Goal: Information Seeking & Learning: Learn about a topic

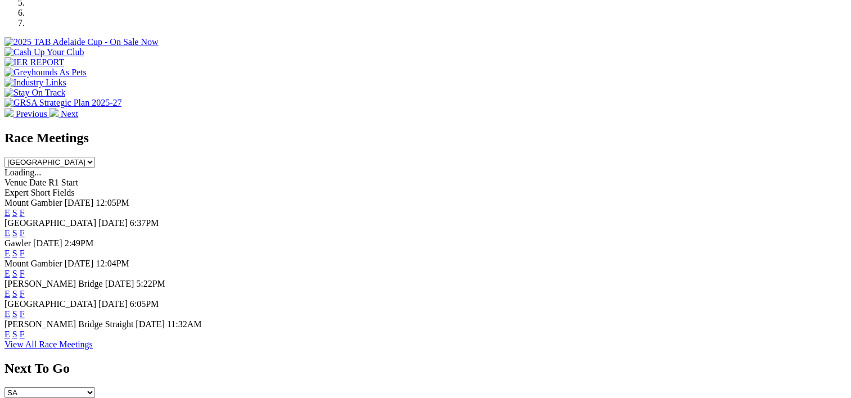
scroll to position [407, 0]
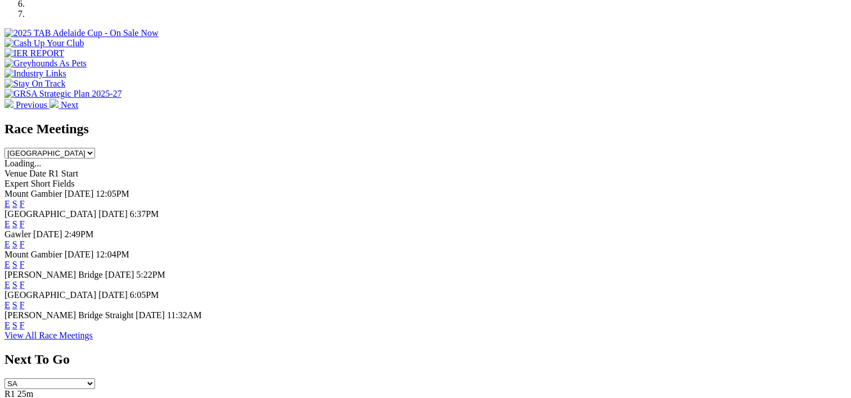
click at [25, 310] on link "F" at bounding box center [22, 305] width 5 height 10
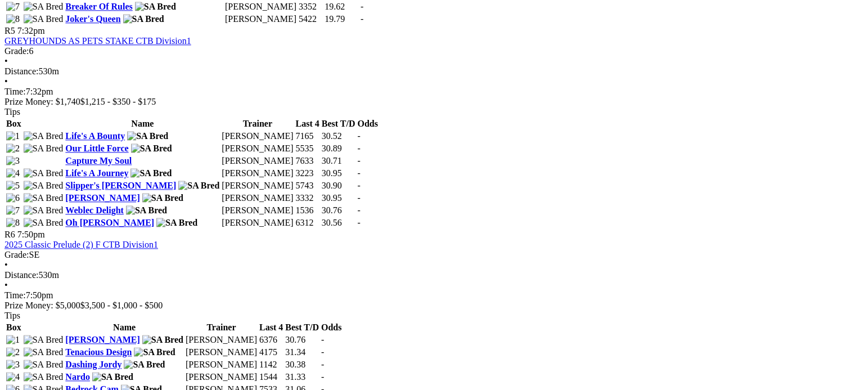
scroll to position [1316, 0]
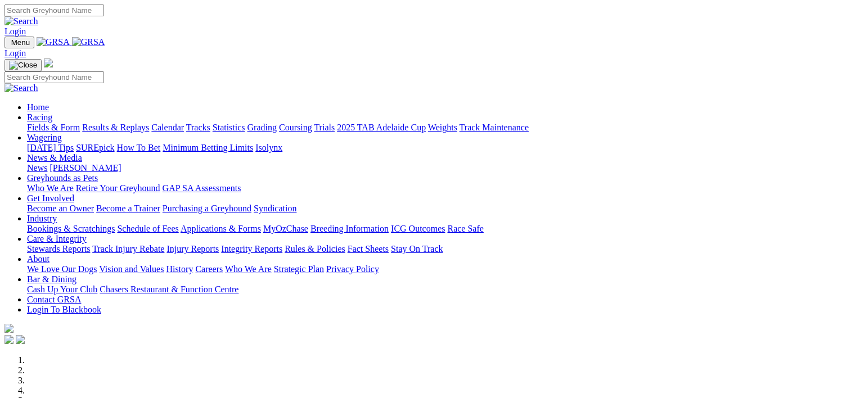
scroll to position [407, 0]
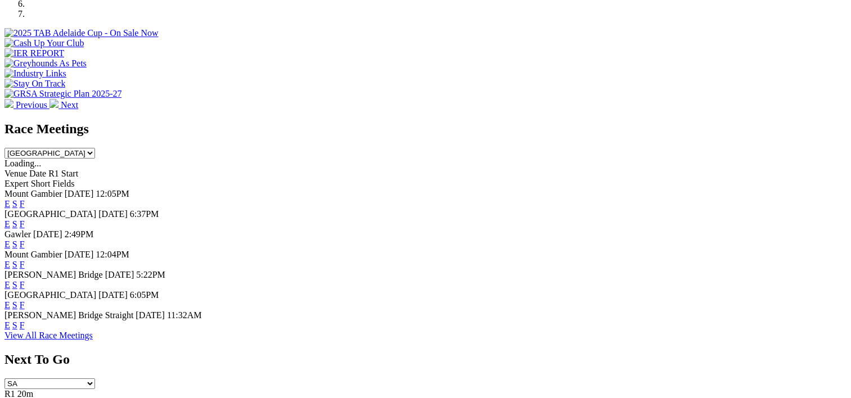
click at [25, 330] on link "F" at bounding box center [22, 326] width 5 height 10
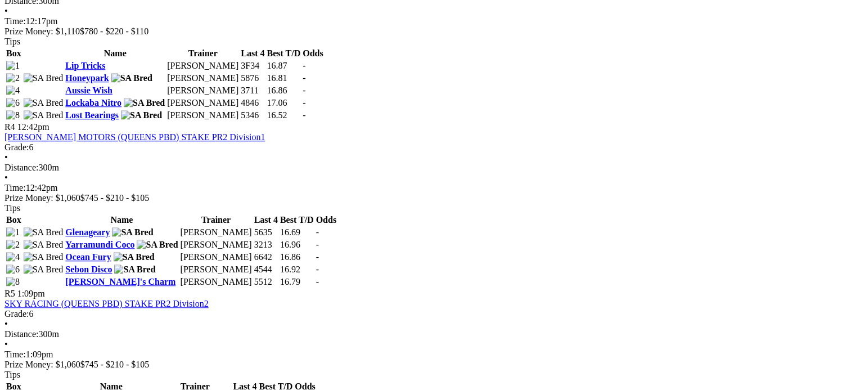
scroll to position [949, 0]
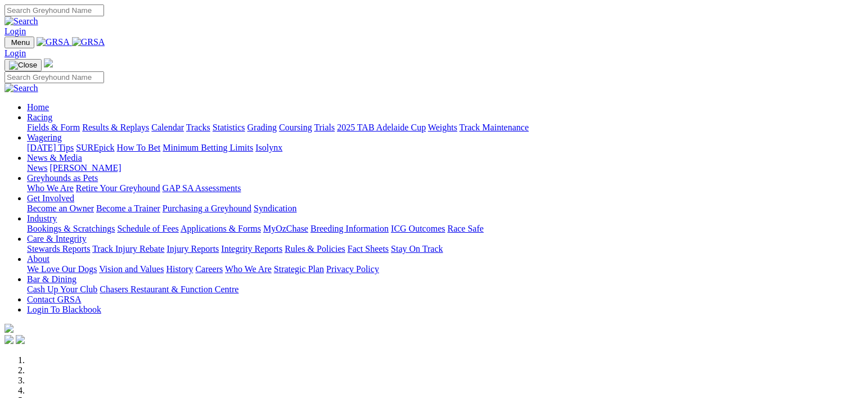
scroll to position [407, 0]
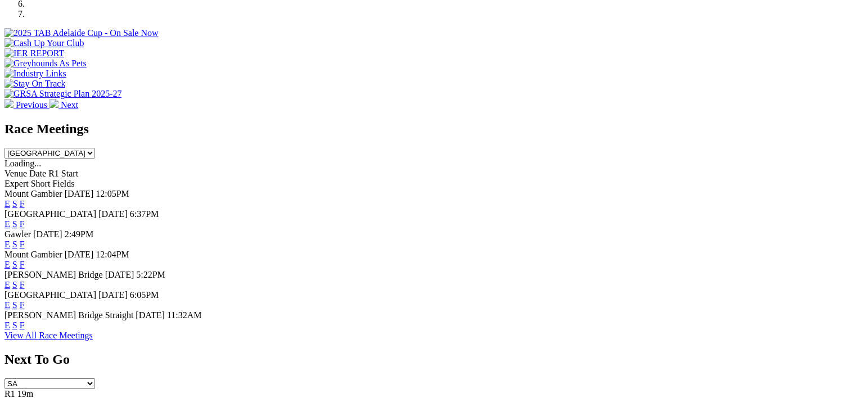
click at [25, 219] on link "F" at bounding box center [22, 224] width 5 height 10
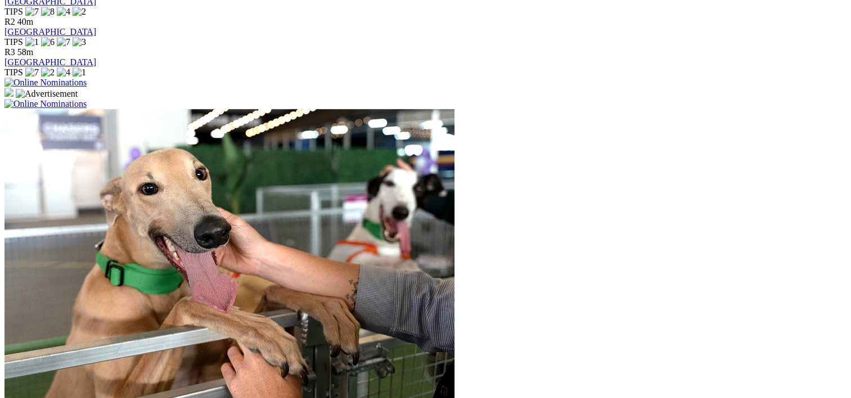
scroll to position [812, 0]
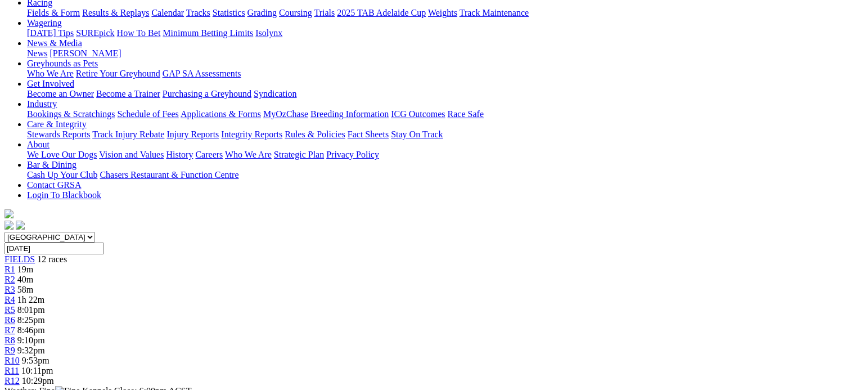
scroll to position [268, 0]
